Goal: Information Seeking & Learning: Learn about a topic

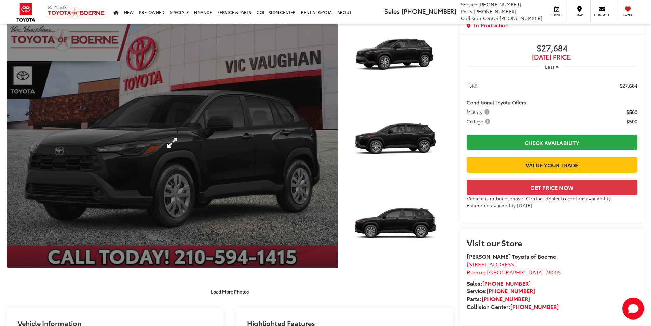
scroll to position [34, 0]
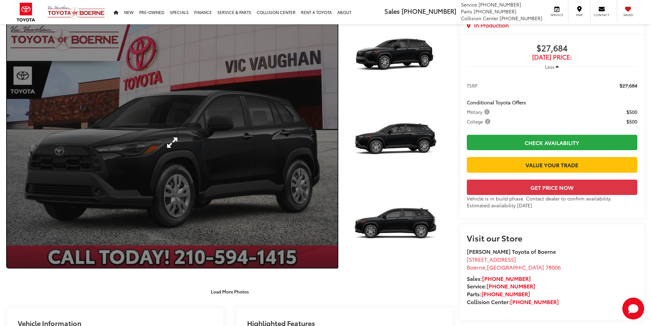
click at [204, 141] on link "Expand Photo 0" at bounding box center [172, 142] width 331 height 250
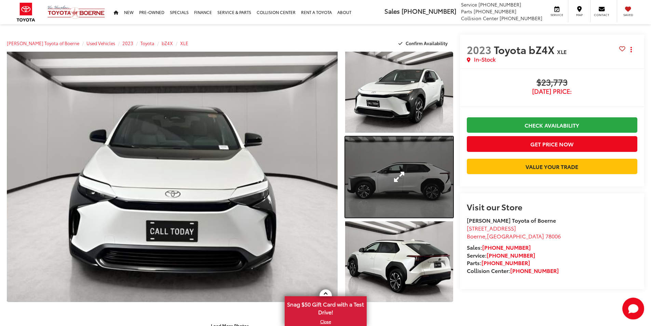
click at [396, 177] on link "Expand Photo 2" at bounding box center [399, 176] width 108 height 81
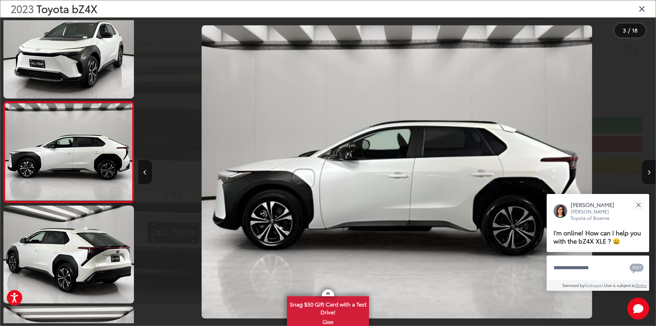
click at [640, 9] on icon "Close gallery" at bounding box center [642, 8] width 7 height 9
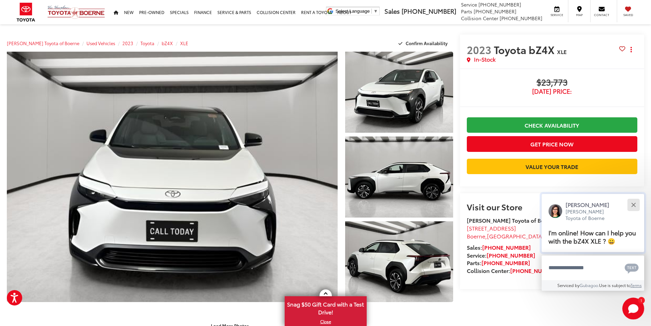
click at [636, 204] on button "Close" at bounding box center [633, 204] width 15 height 15
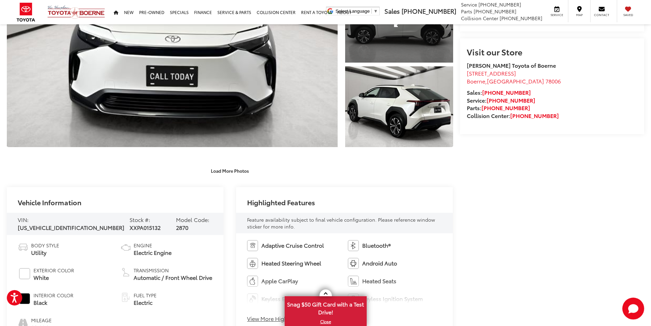
scroll to position [68, 0]
